Goal: Task Accomplishment & Management: Complete application form

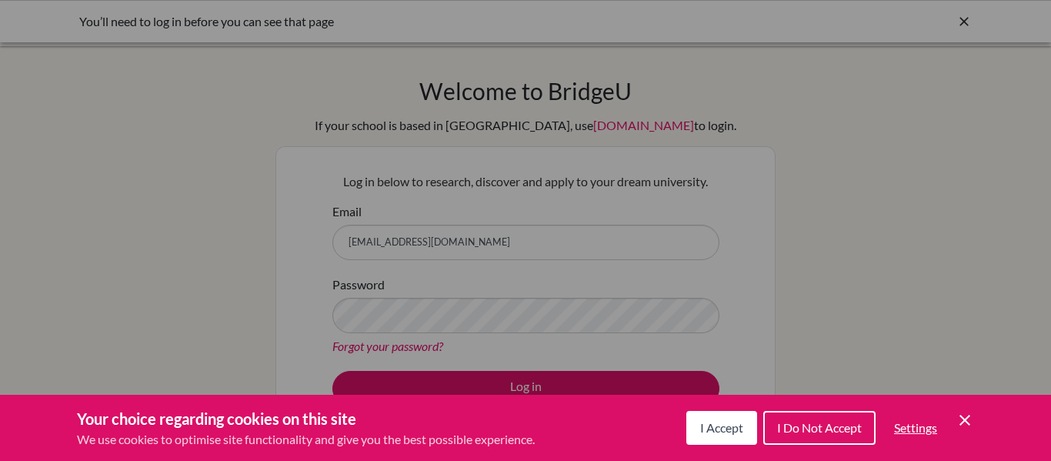
click at [740, 430] on span "I Accept" at bounding box center [721, 427] width 43 height 15
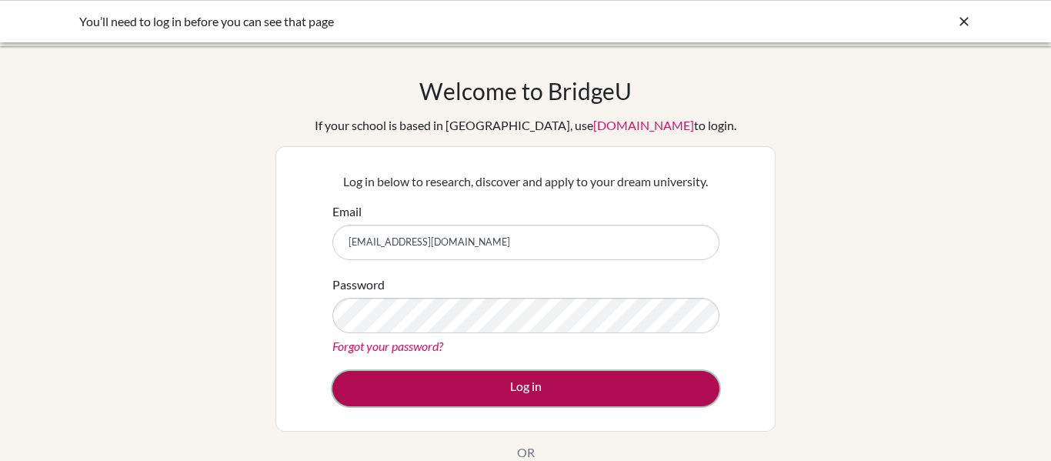
click at [436, 378] on button "Log in" at bounding box center [525, 388] width 387 height 35
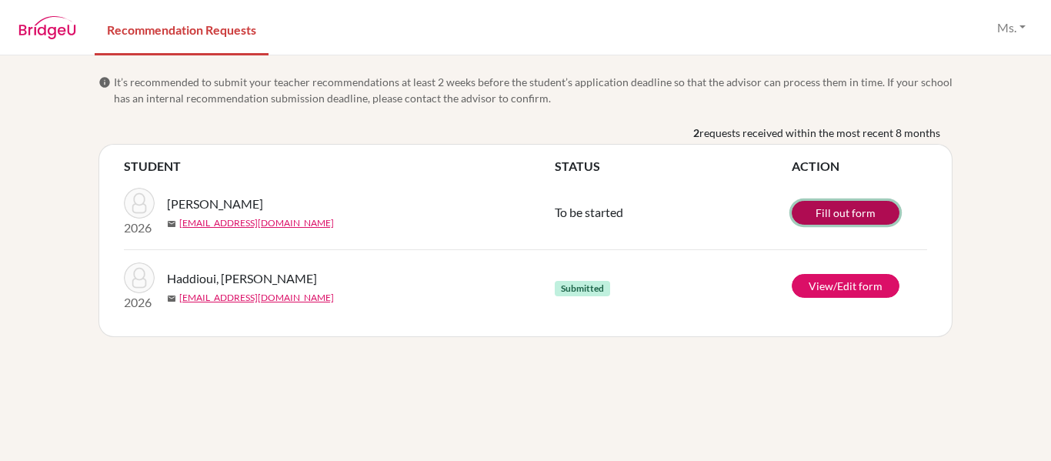
click at [863, 213] on link "Fill out form" at bounding box center [845, 213] width 108 height 24
